Goal: Task Accomplishment & Management: Use online tool/utility

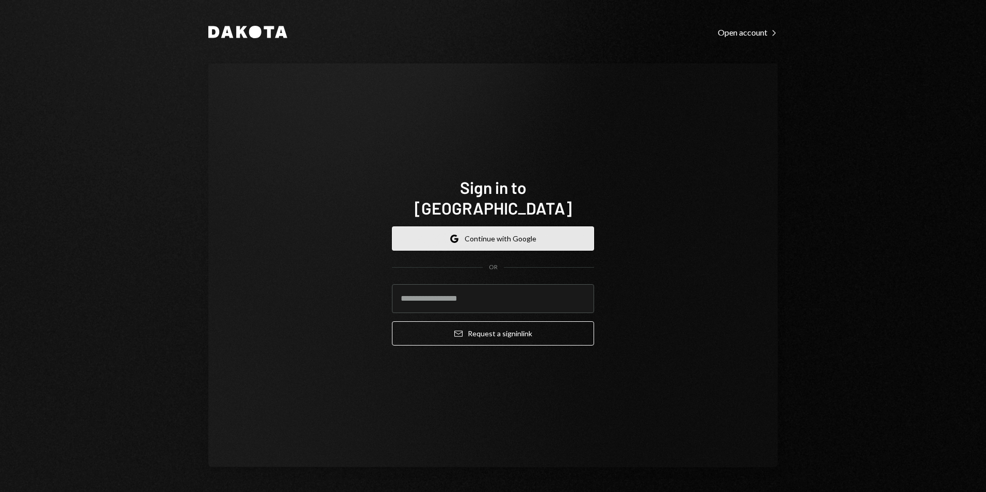
click at [500, 231] on button "Google Continue with Google" at bounding box center [493, 238] width 202 height 24
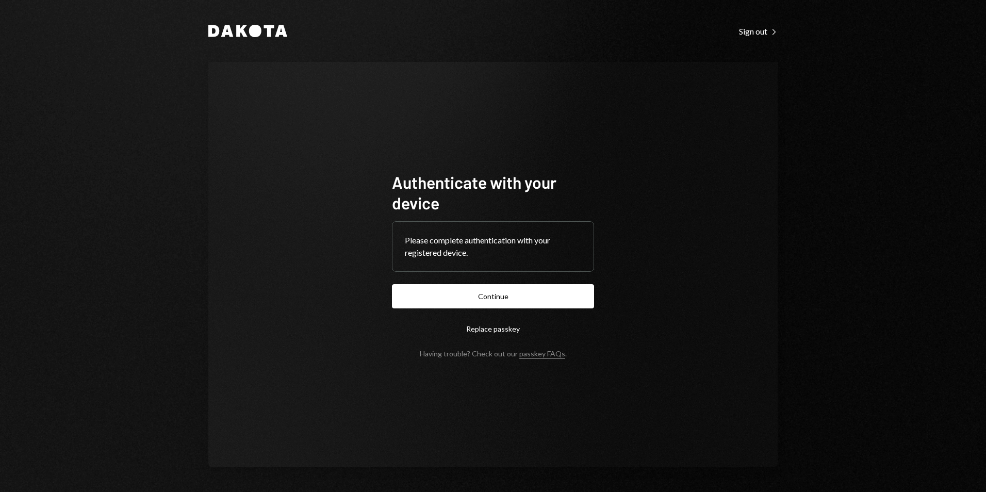
click at [422, 297] on button "Continue" at bounding box center [493, 296] width 202 height 24
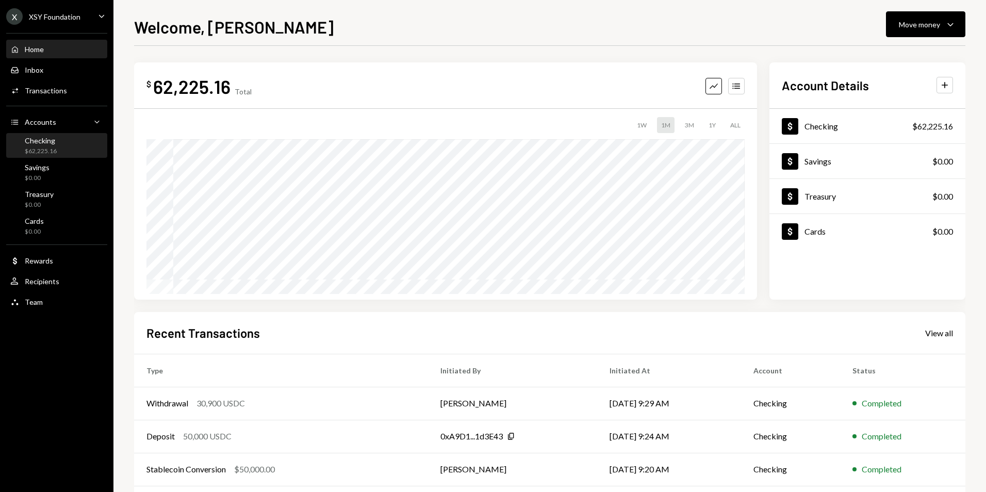
click at [66, 140] on div "Checking $62,225.16" at bounding box center [56, 146] width 93 height 20
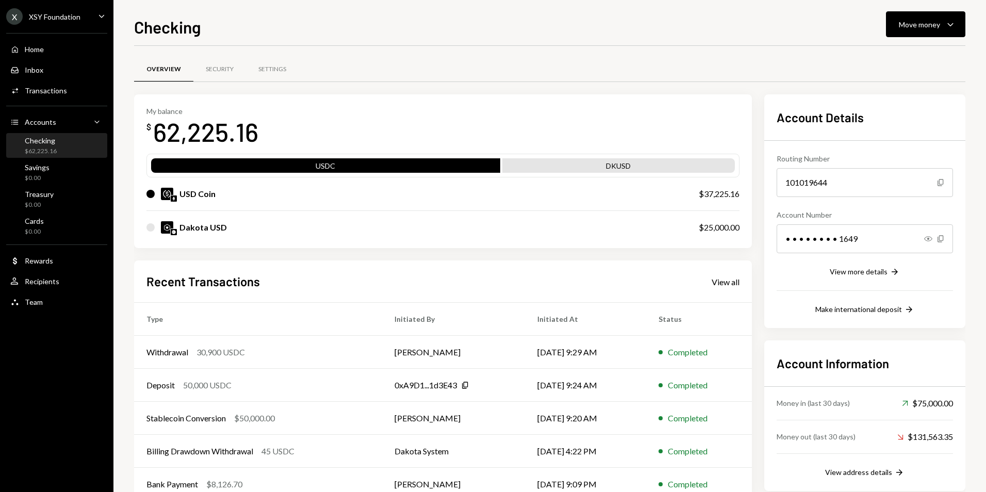
click at [72, 16] on div "XSY Foundation" at bounding box center [55, 16] width 52 height 9
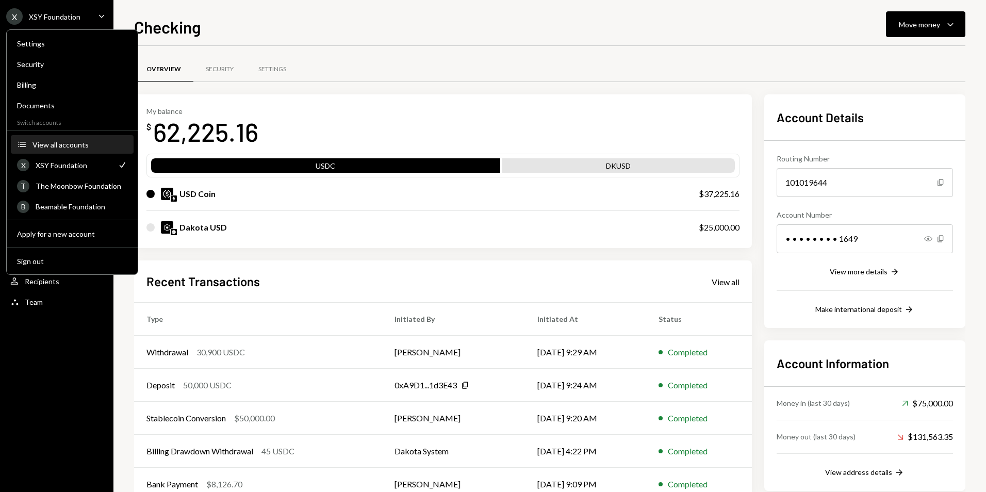
click at [56, 141] on div "View all accounts" at bounding box center [79, 144] width 95 height 9
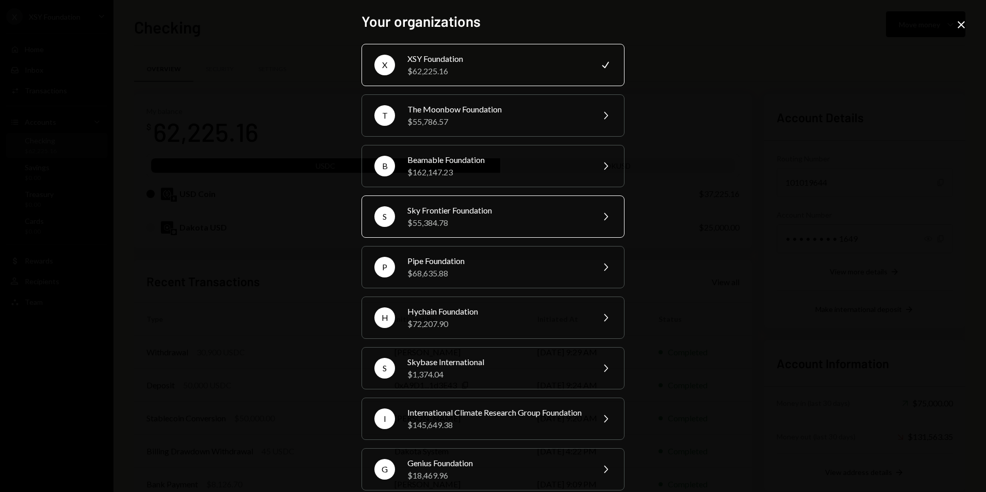
click at [476, 213] on div "Sky Frontier Foundation" at bounding box center [496, 210] width 179 height 12
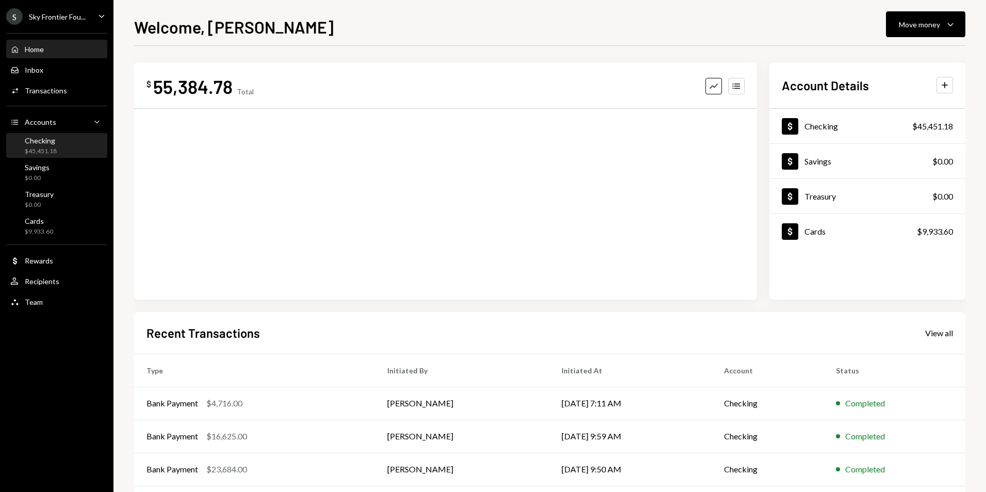
click at [77, 137] on div "Checking $45,451.18" at bounding box center [56, 146] width 93 height 20
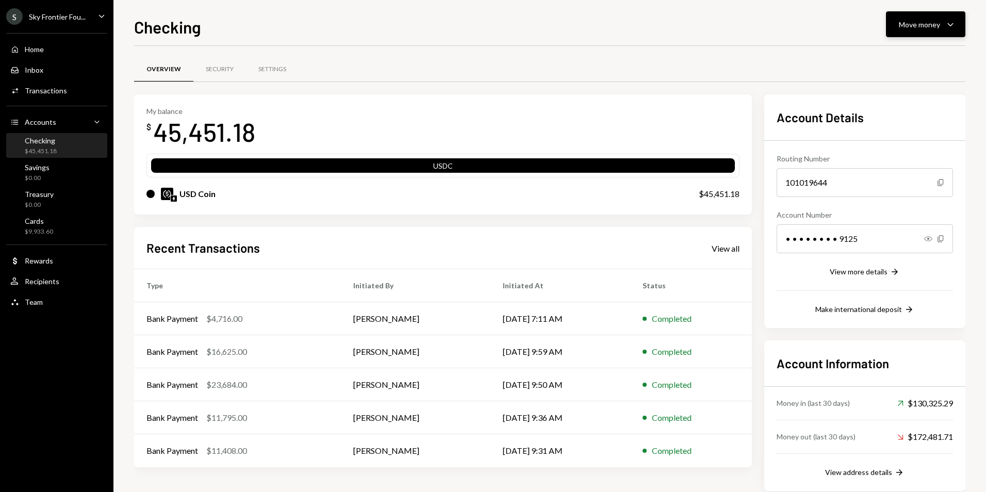
click at [914, 23] on div "Move money" at bounding box center [918, 24] width 41 height 11
click at [902, 104] on div "Deposit" at bounding box center [916, 101] width 75 height 11
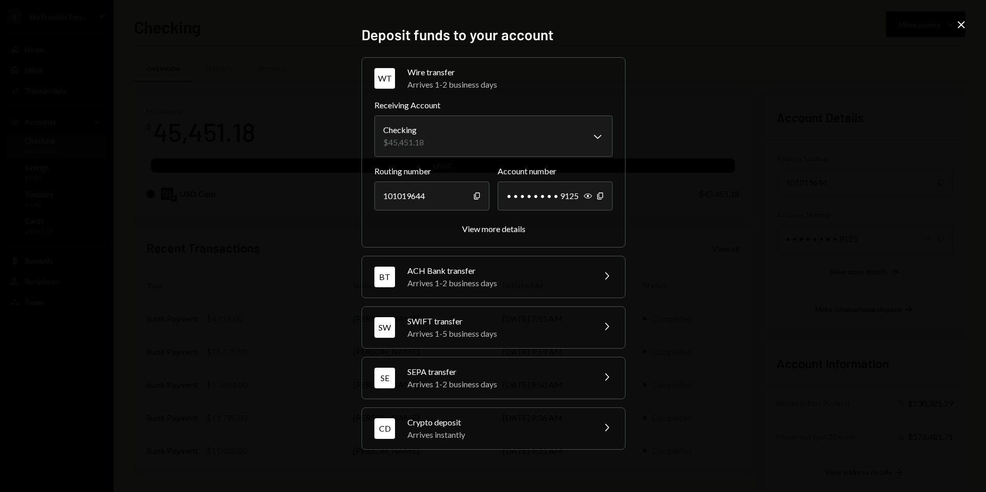
click at [476, 425] on div "Crypto deposit" at bounding box center [497, 422] width 180 height 12
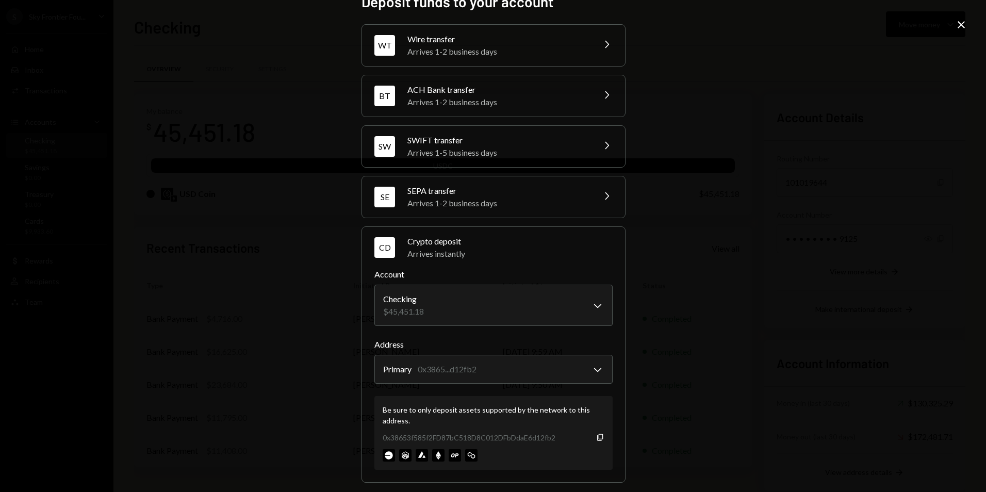
scroll to position [27, 0]
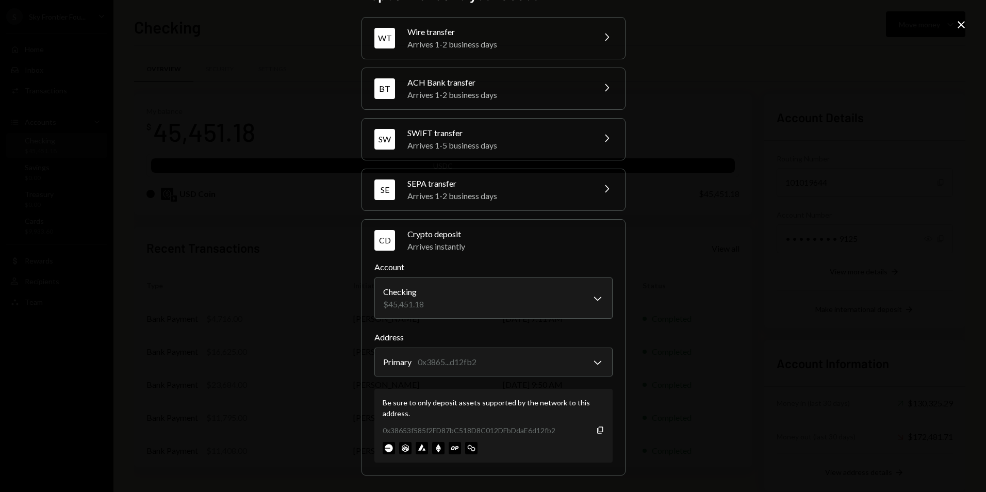
click at [595, 425] on div "0x38653f585f2FD87bC518D8C012DFbDdaE6d12fb2 Copy" at bounding box center [493, 430] width 222 height 11
click at [596, 431] on icon "Copy" at bounding box center [600, 430] width 8 height 8
drag, startPoint x: 966, startPoint y: 22, endPoint x: 957, endPoint y: 25, distance: 9.6
click at [966, 22] on icon "Close" at bounding box center [961, 25] width 12 height 12
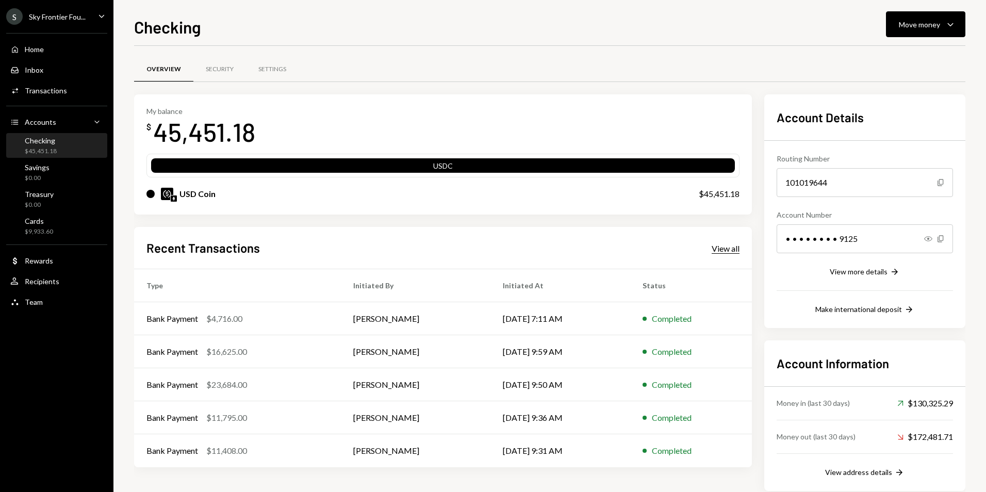
click at [719, 243] on div "View all" at bounding box center [725, 248] width 28 height 10
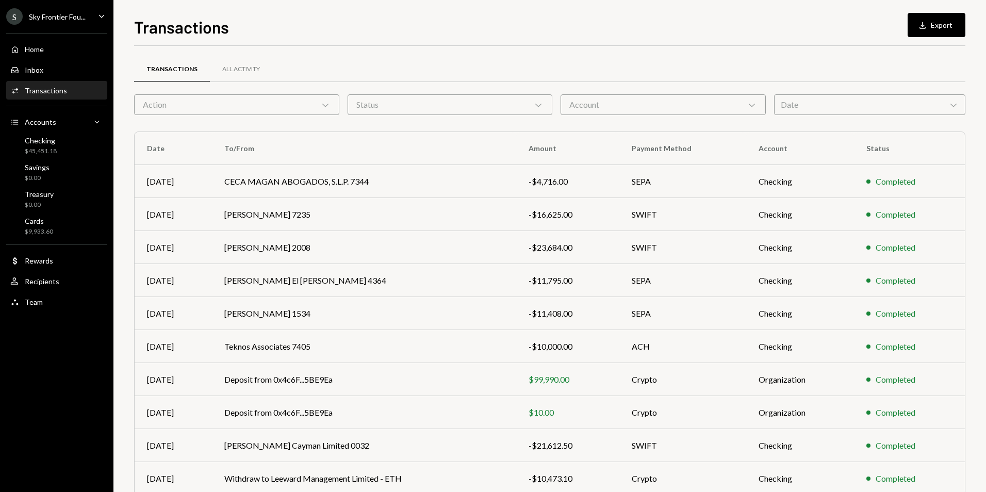
click at [201, 98] on div "Action Chevron Down" at bounding box center [236, 104] width 205 height 21
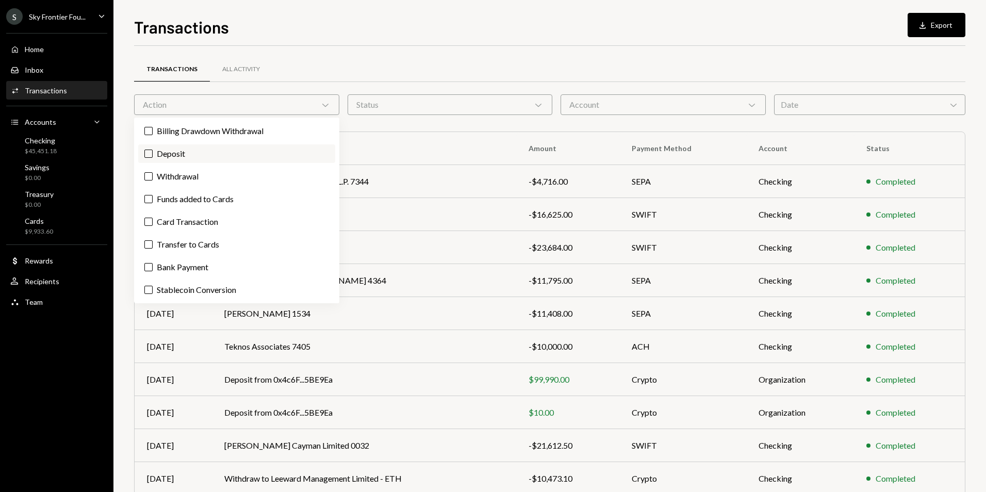
click at [202, 156] on label "Deposit" at bounding box center [236, 153] width 197 height 19
click at [153, 156] on button "Deposit" at bounding box center [148, 153] width 8 height 8
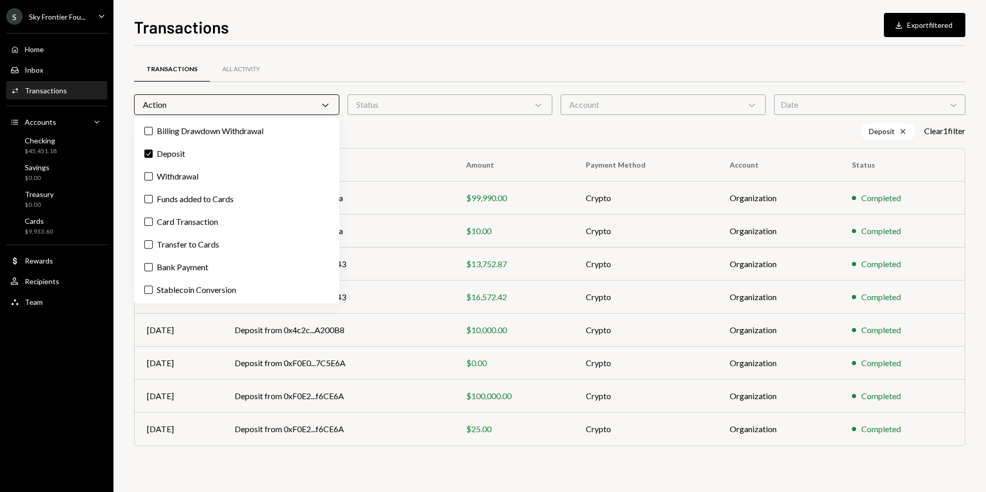
click at [420, 39] on div "Transactions Download Export filtered Transactions All Activity Action Chevron …" at bounding box center [549, 252] width 831 height 477
